Goal: Check status

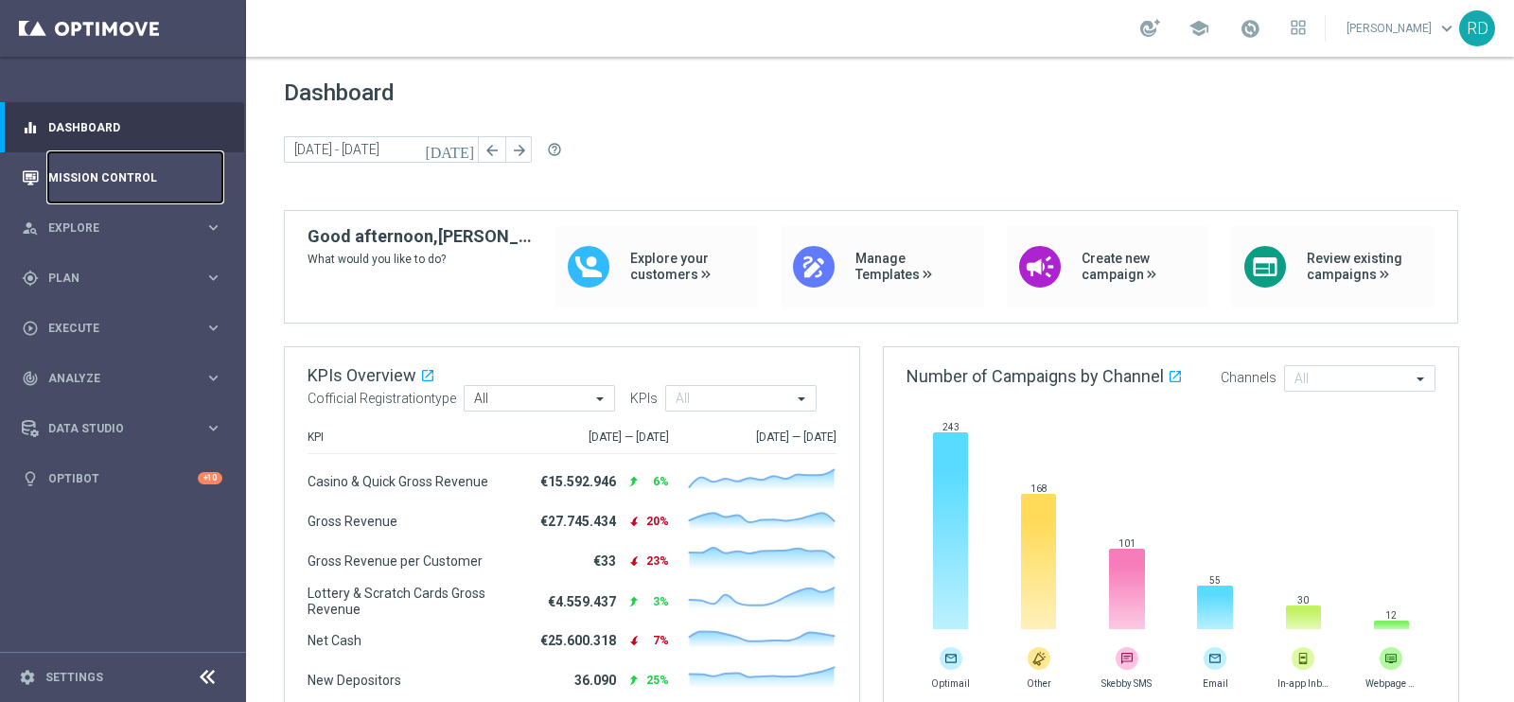
click at [103, 177] on link "Mission Control" at bounding box center [135, 177] width 174 height 50
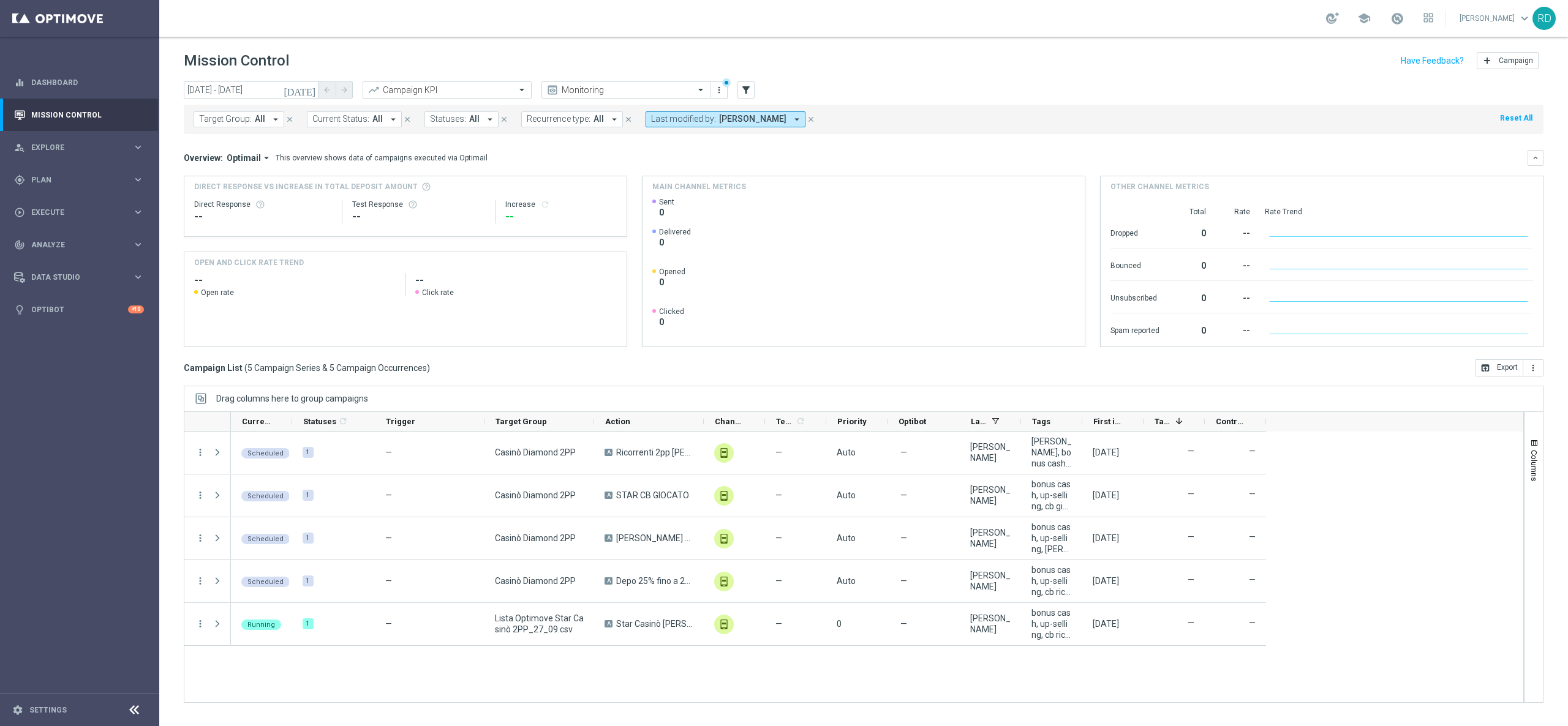
click at [963, 454] on div "— Casinò Diamond 2PP A Ricorrenti 2pp [PERSON_NAME] 25% 250/2gg unfold_more — A…" at bounding box center [877, 567] width 1292 height 270
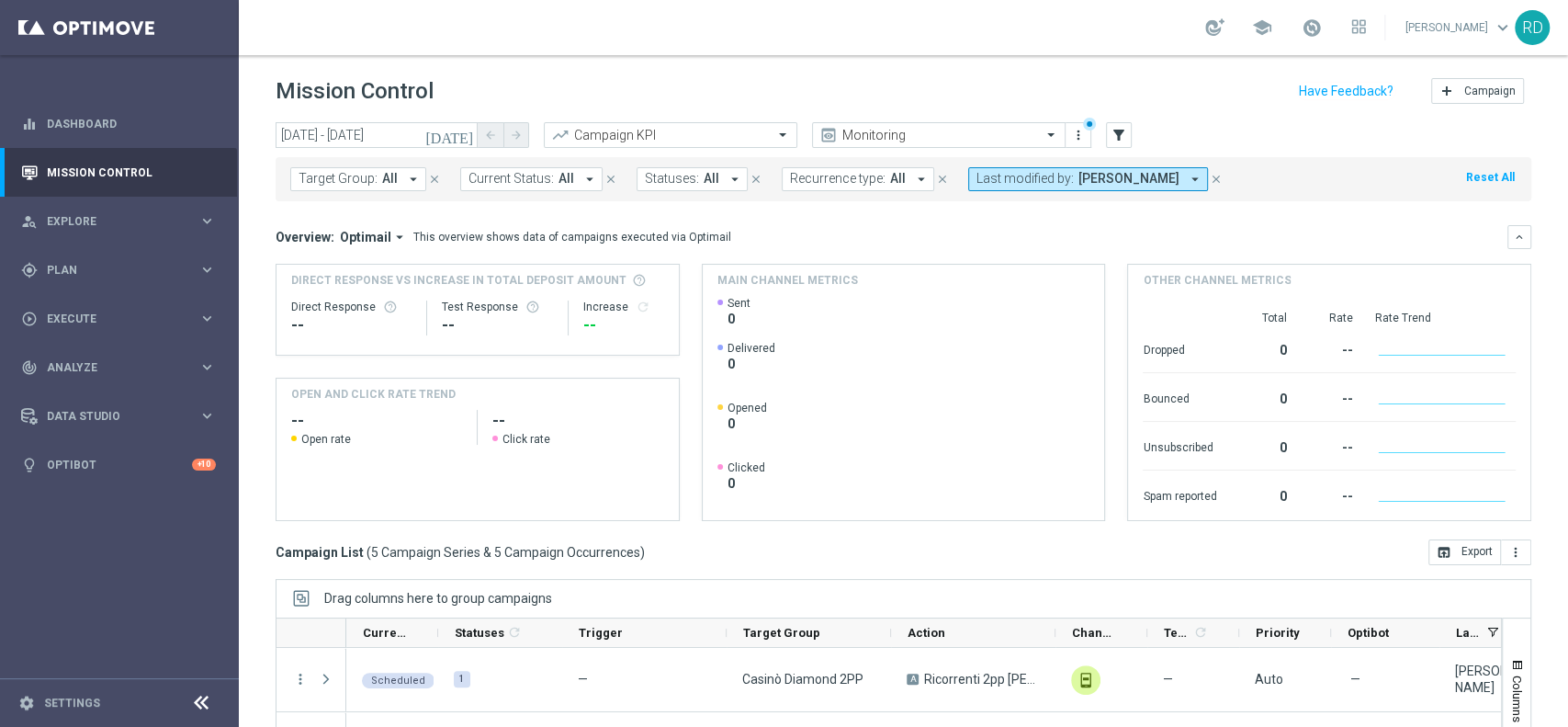
click at [468, 133] on icon "[DATE]" at bounding box center [449, 135] width 49 height 17
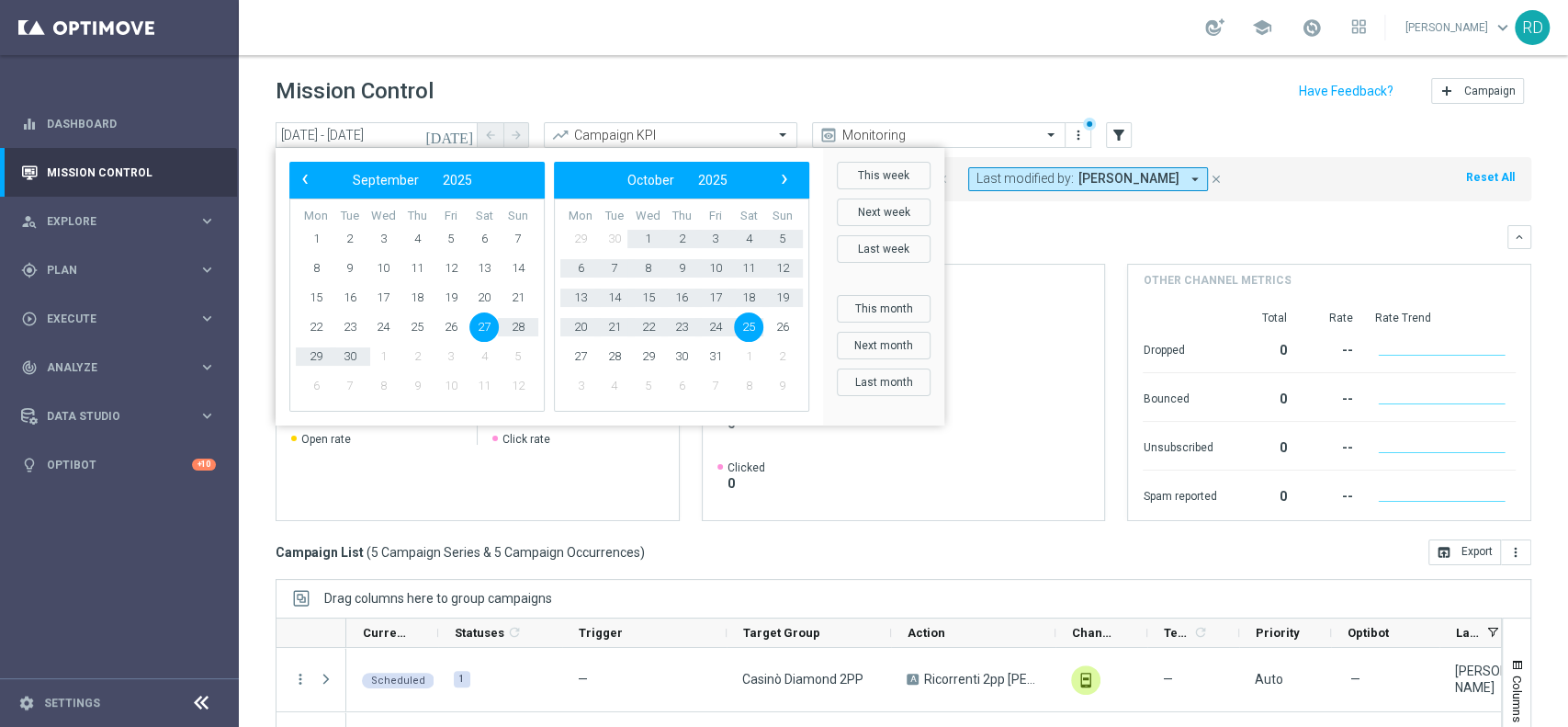
click at [481, 319] on span "27" at bounding box center [484, 327] width 29 height 29
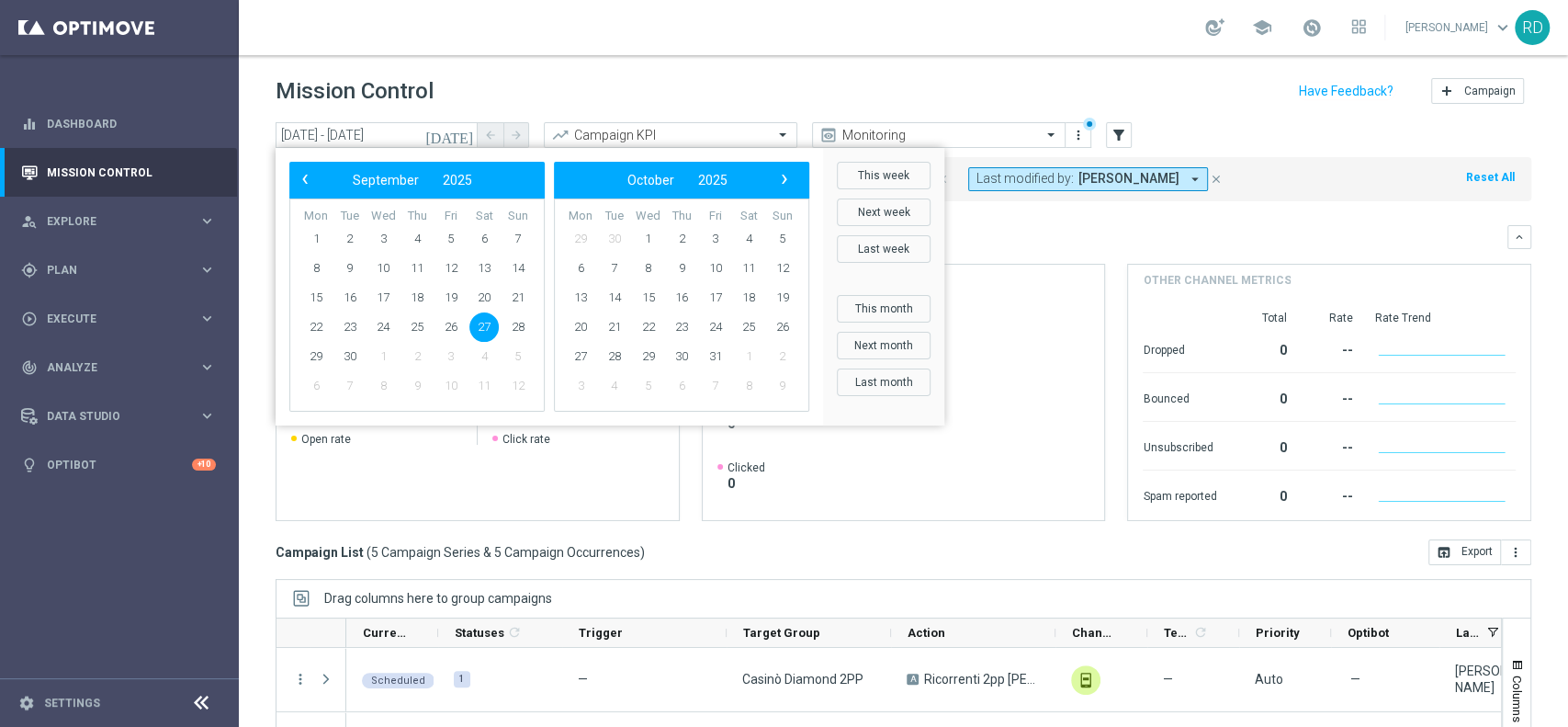
click at [481, 319] on span "27" at bounding box center [484, 327] width 29 height 29
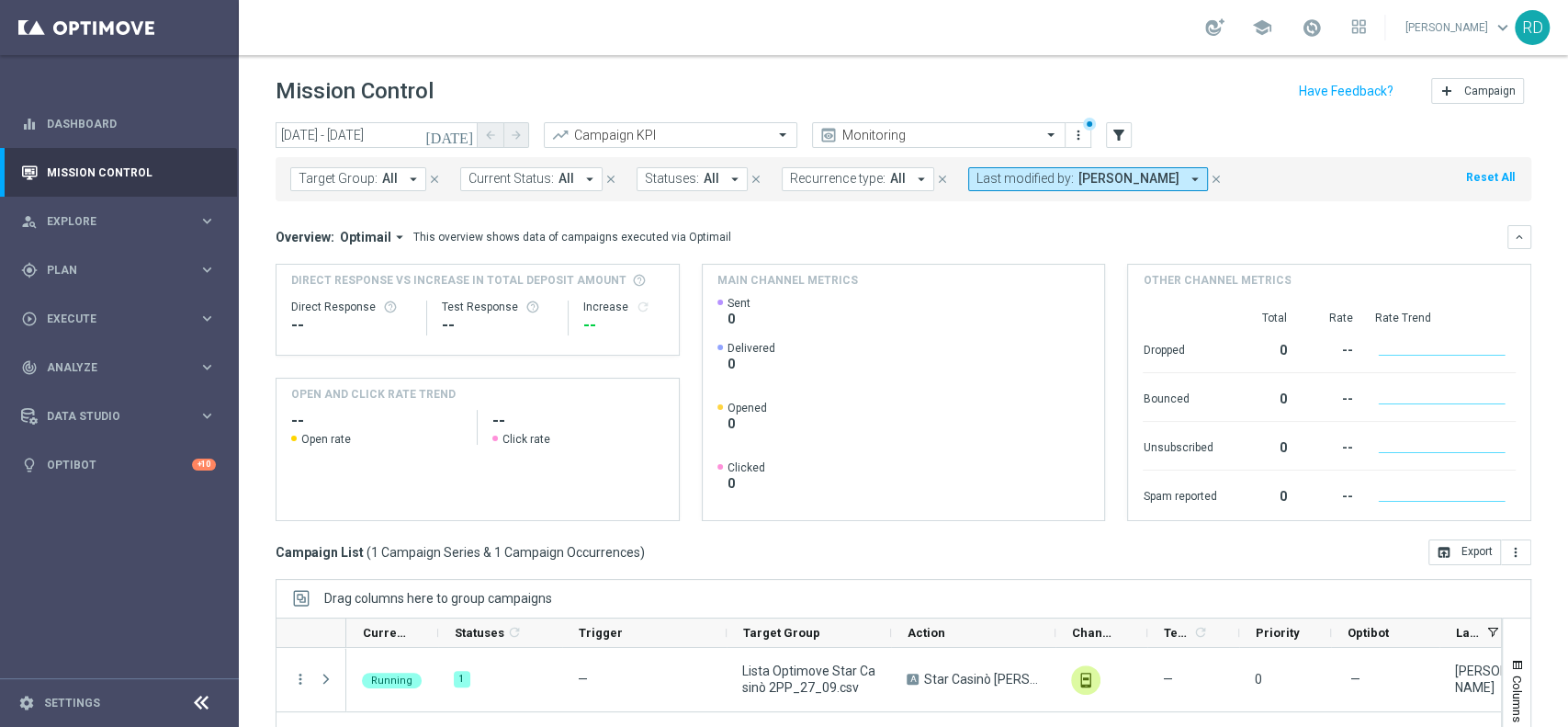
click at [464, 136] on icon "[DATE]" at bounding box center [449, 135] width 49 height 17
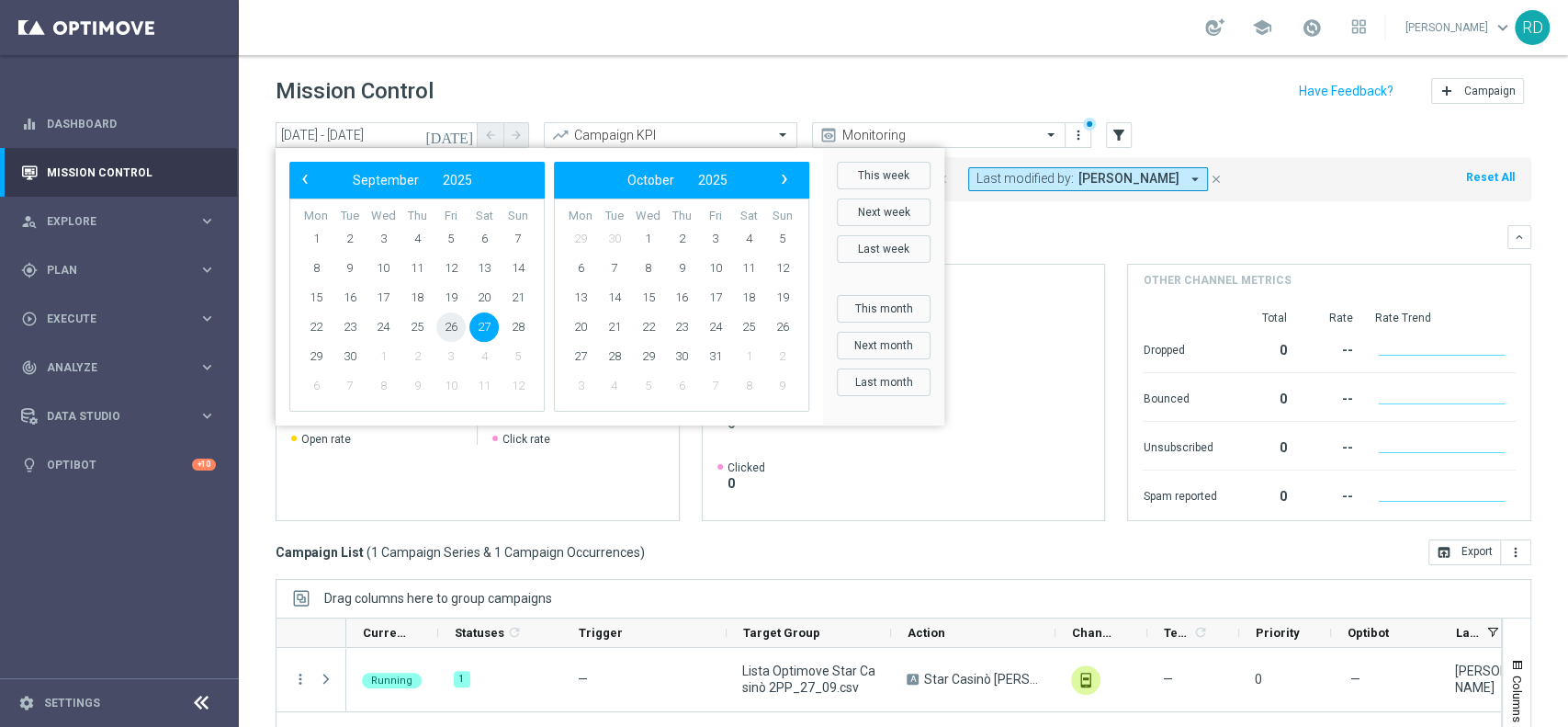
click at [453, 317] on span "26" at bounding box center [451, 327] width 29 height 29
click at [514, 318] on span "28" at bounding box center [518, 327] width 29 height 29
type input "[DATE] - [DATE]"
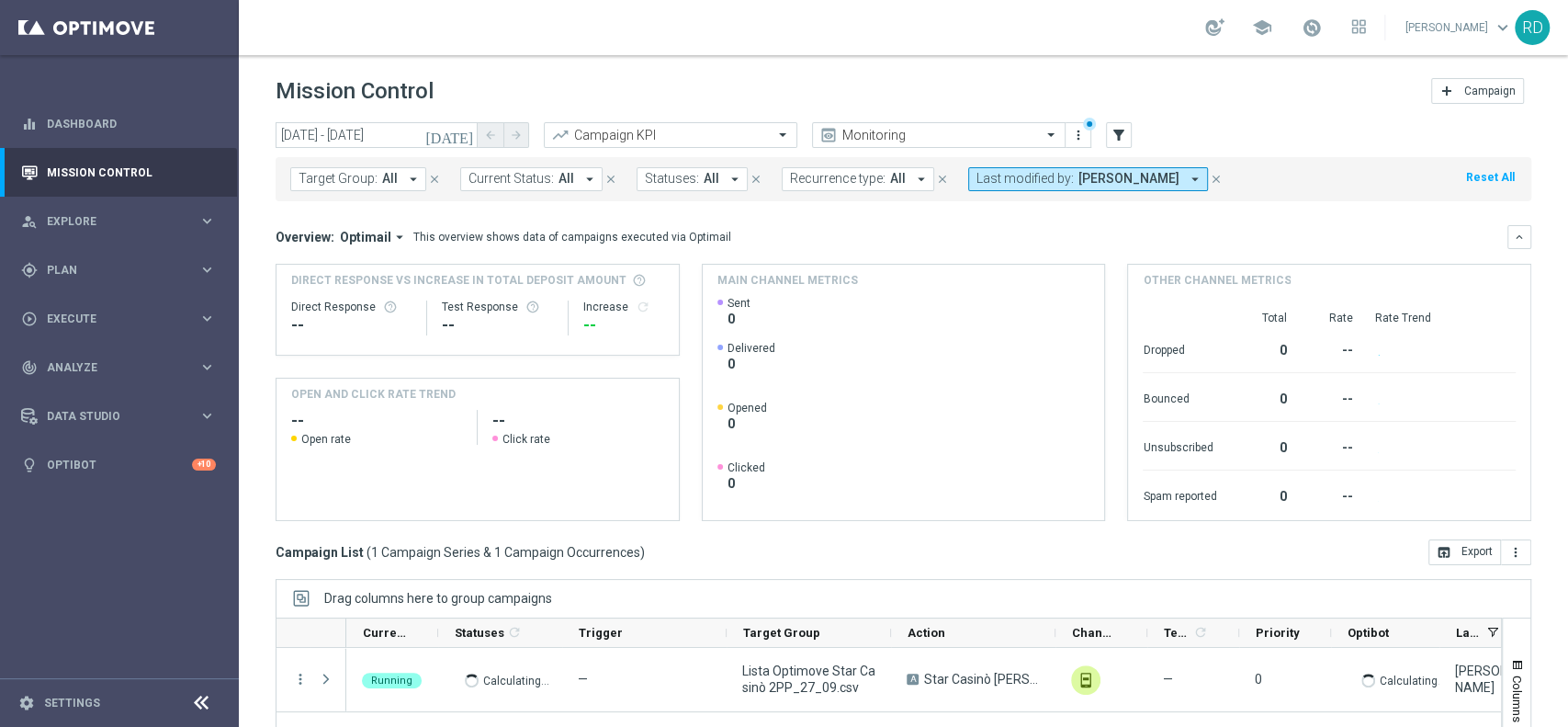
scroll to position [122, 0]
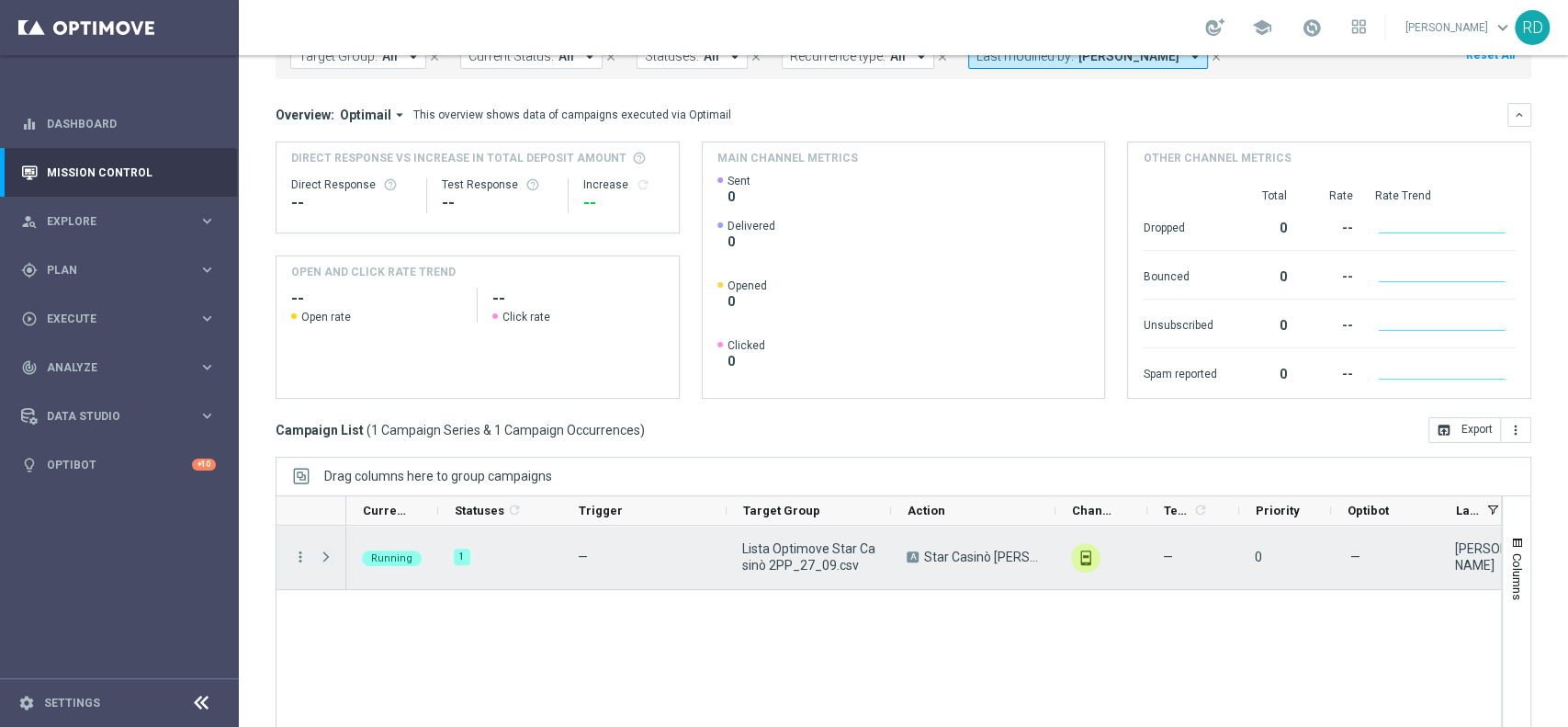
click at [322, 560] on span "Press SPACE to select this row." at bounding box center [325, 556] width 16 height 15
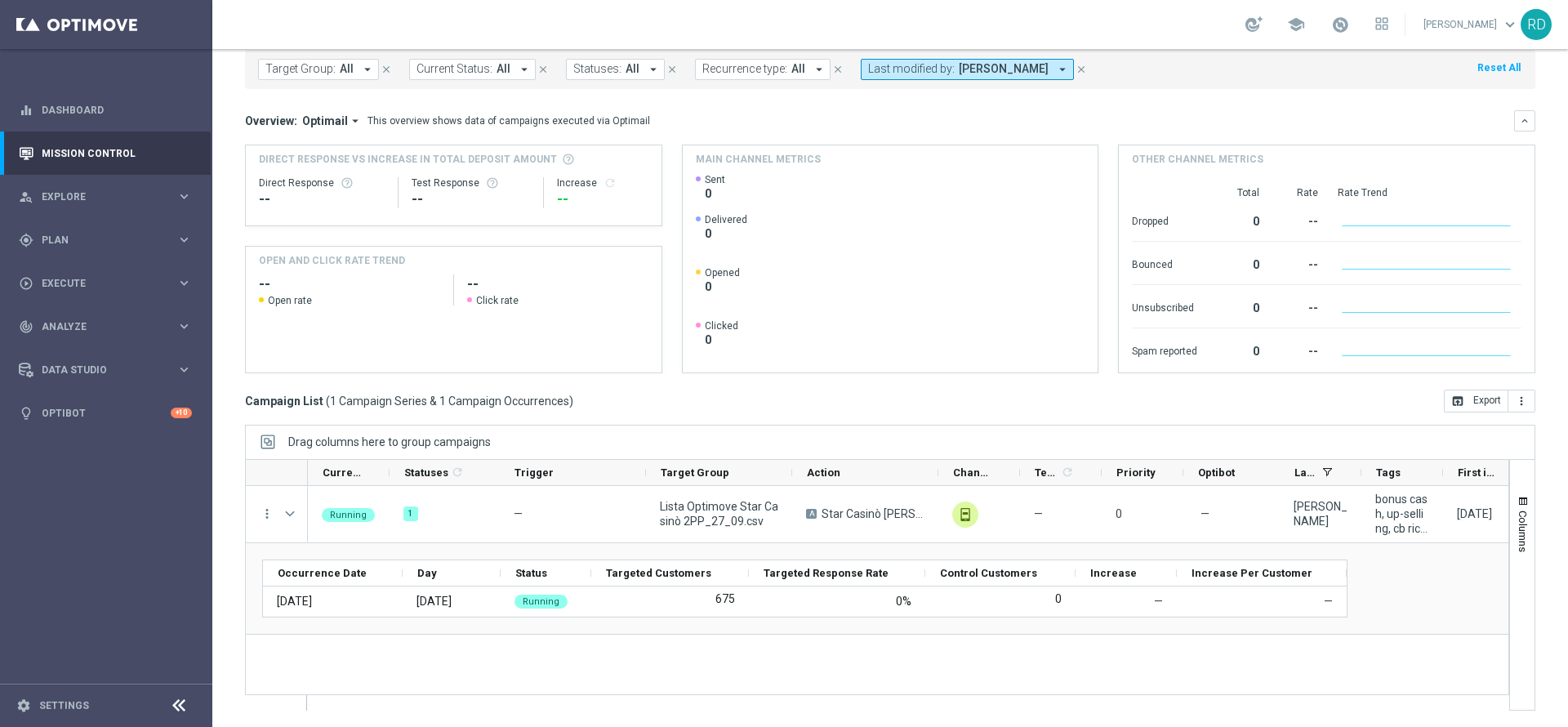
scroll to position [0, 0]
